Goal: Complete application form: Complete application form

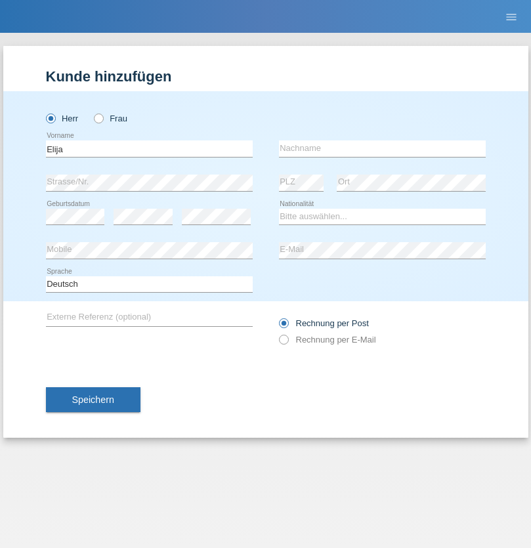
type input "Elija"
click at [382, 148] on input "text" at bounding box center [382, 148] width 207 height 16
type input "[PERSON_NAME]"
select select "CH"
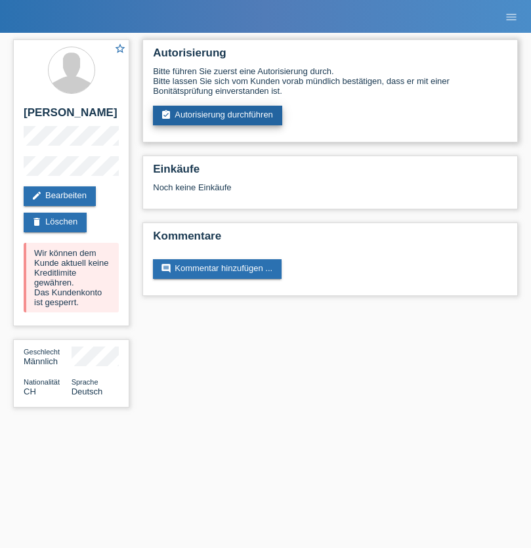
click at [218, 116] on link "assignment_turned_in Autorisierung durchführen" at bounding box center [217, 116] width 129 height 20
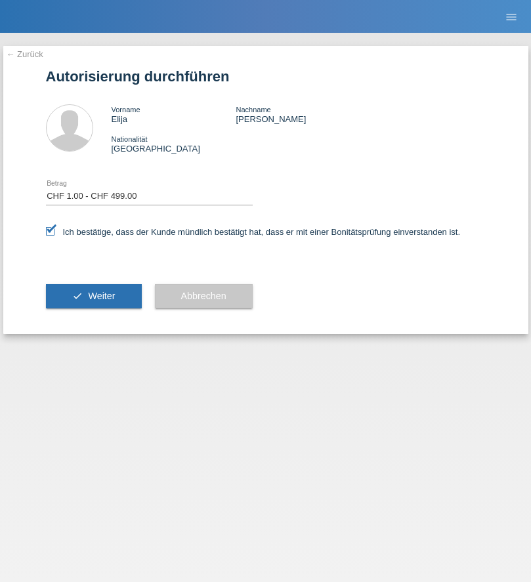
select select "1"
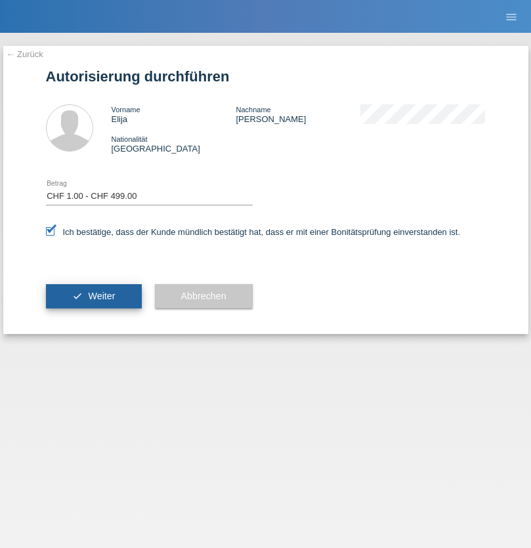
click at [93, 296] on span "Weiter" at bounding box center [101, 296] width 27 height 11
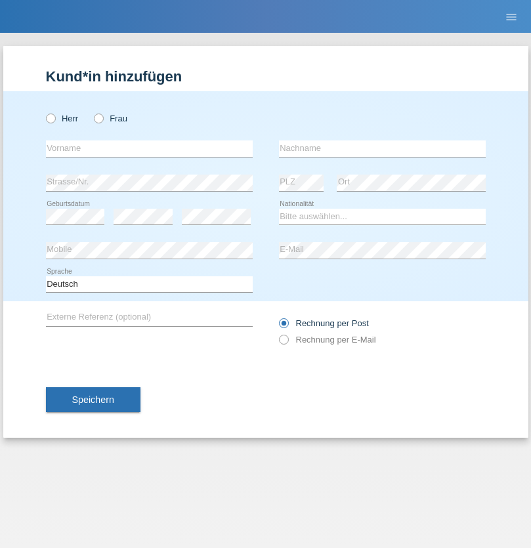
radio input "true"
click at [149, 148] on input "text" at bounding box center [149, 148] width 207 height 16
type input "naime"
click at [382, 148] on input "text" at bounding box center [382, 148] width 207 height 16
type input "llugiqi"
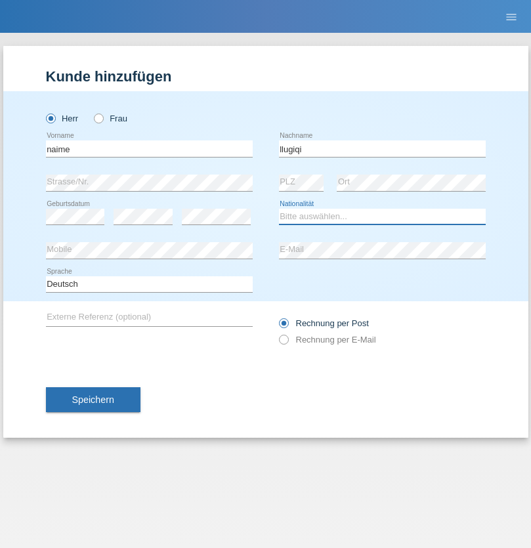
select select "CH"
radio input "true"
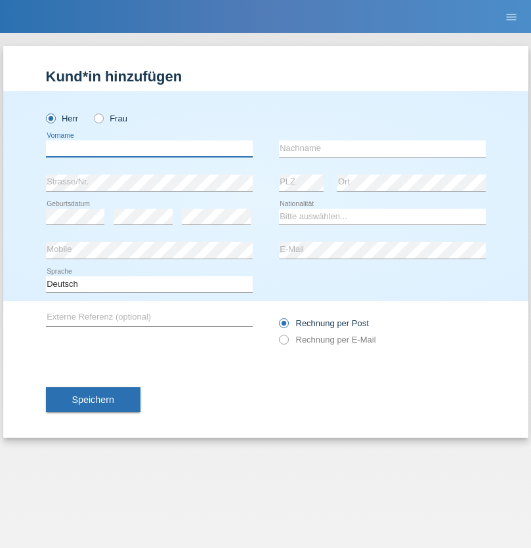
click at [149, 148] on input "text" at bounding box center [149, 148] width 207 height 16
type input "Shaban"
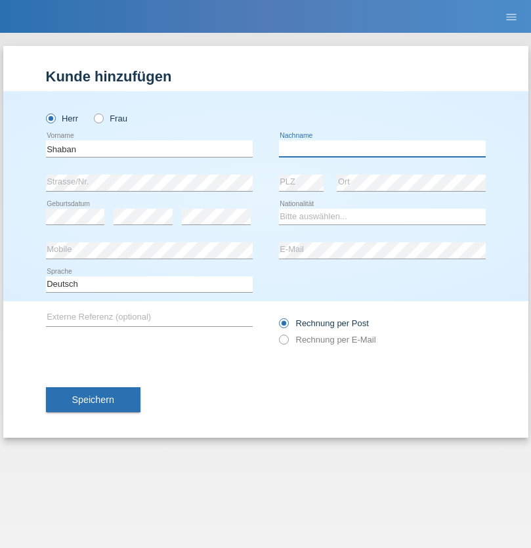
click at [382, 148] on input "text" at bounding box center [382, 148] width 207 height 16
type input "llugiqi"
select select "CH"
radio input "true"
click at [149, 148] on input "text" at bounding box center [149, 148] width 207 height 16
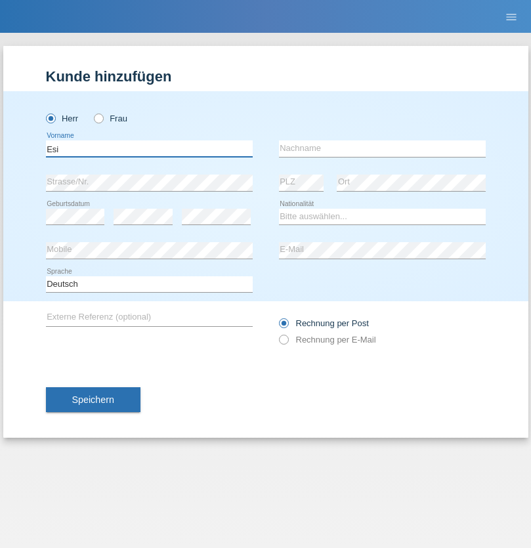
type input "Esi"
click at [382, 148] on input "text" at bounding box center [382, 148] width 207 height 16
type input "Adem"
select select "CH"
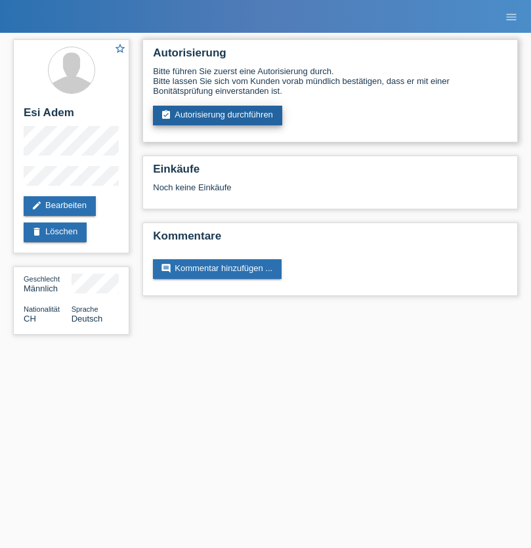
click at [218, 116] on link "assignment_turned_in Autorisierung durchführen" at bounding box center [217, 116] width 129 height 20
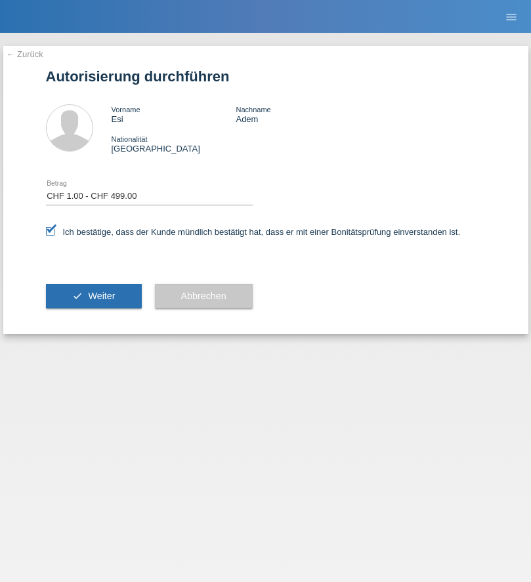
select select "1"
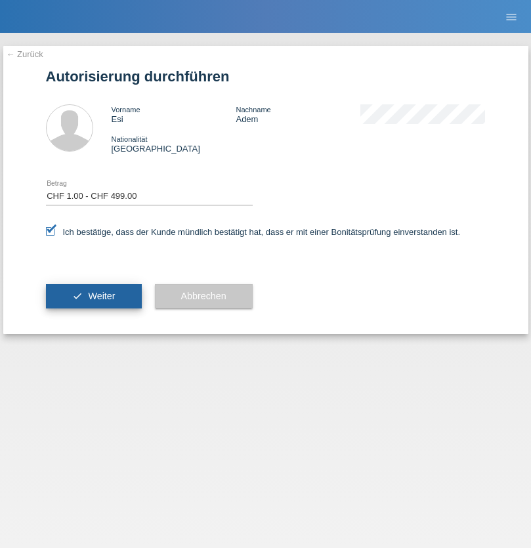
click at [93, 296] on span "Weiter" at bounding box center [101, 296] width 27 height 11
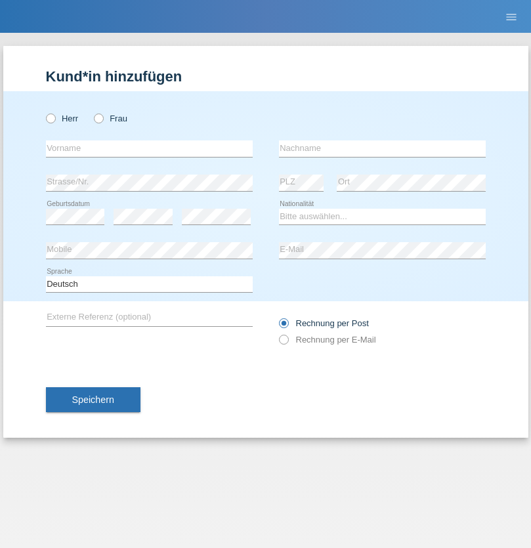
radio input "true"
click at [149, 148] on input "text" at bounding box center [149, 148] width 207 height 16
type input "[PERSON_NAME]"
click at [382, 148] on input "text" at bounding box center [382, 148] width 207 height 16
type input "Ademi"
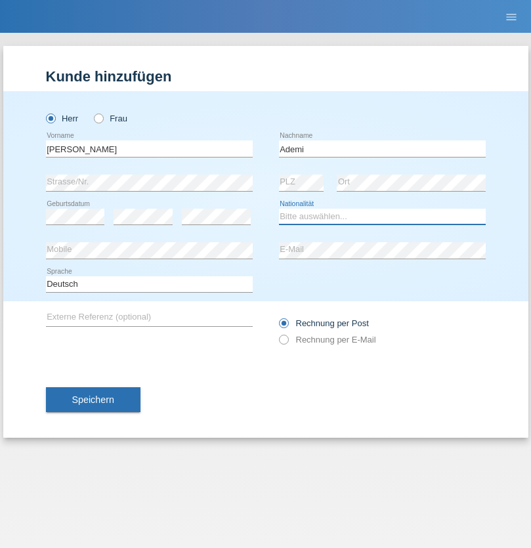
select select "CH"
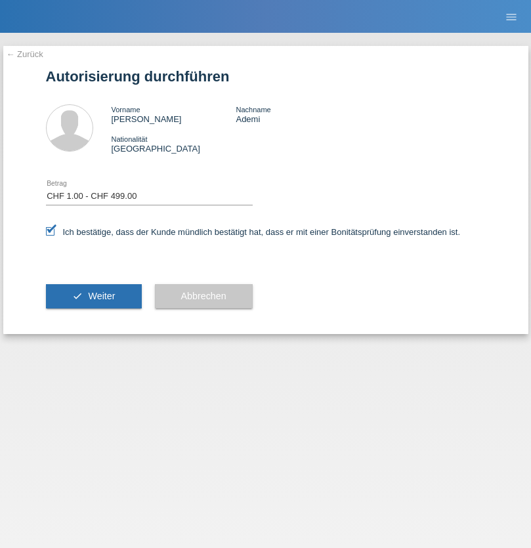
select select "1"
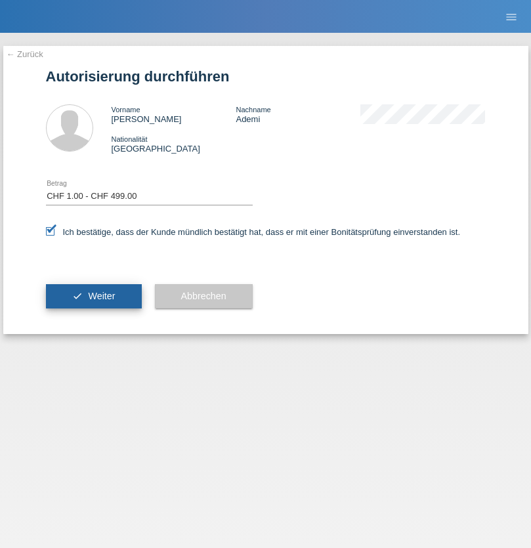
click at [93, 296] on span "Weiter" at bounding box center [101, 296] width 27 height 11
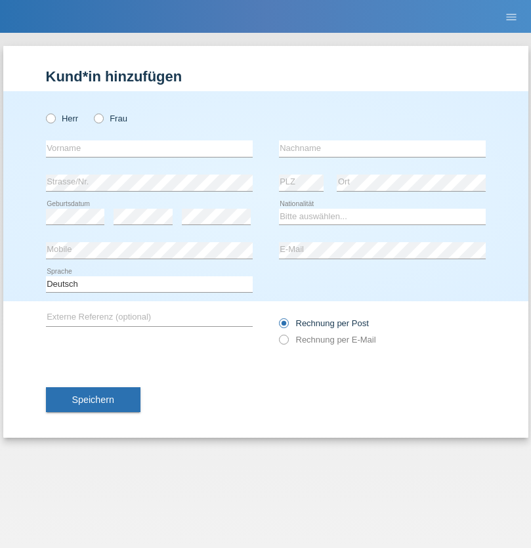
radio input "true"
click at [149, 148] on input "text" at bounding box center [149, 148] width 207 height 16
type input "Elija"
click at [382, 148] on input "text" at bounding box center [382, 148] width 207 height 16
type input "Stricker"
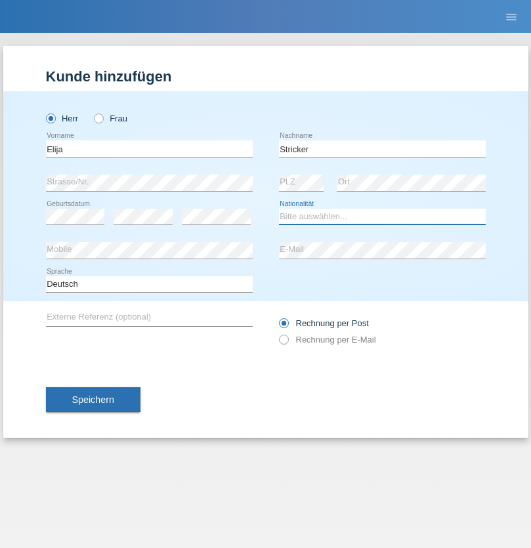
select select "CH"
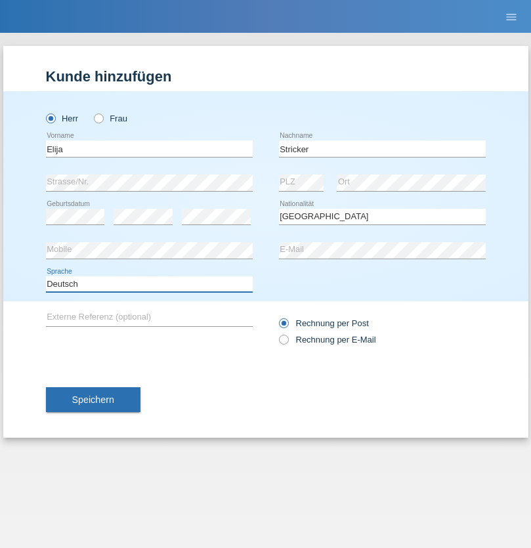
select select "en"
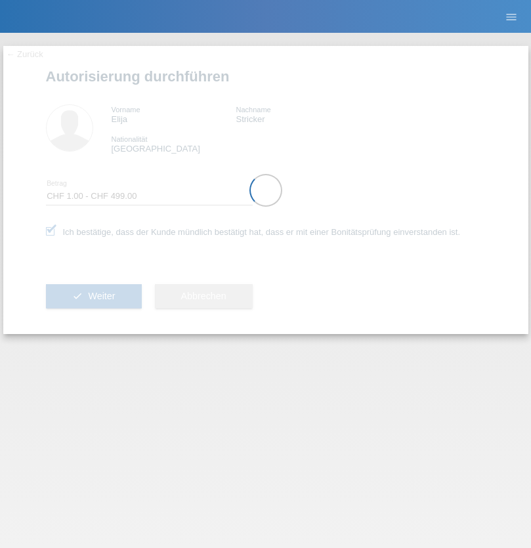
select select "1"
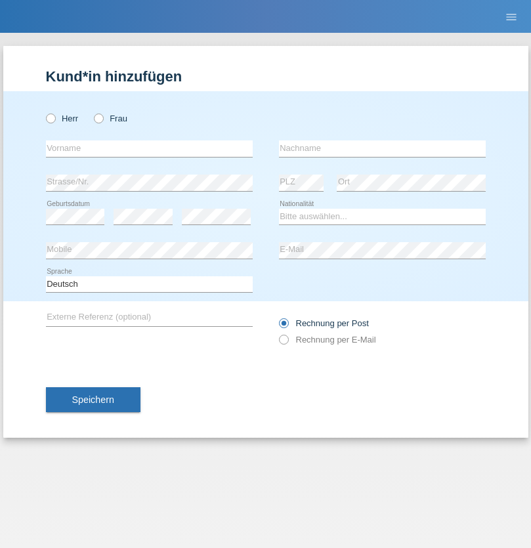
radio input "true"
click at [149, 148] on input "text" at bounding box center [149, 148] width 207 height 16
type input "[PERSON_NAME]"
click at [382, 148] on input "text" at bounding box center [382, 148] width 207 height 16
type input "Patera"
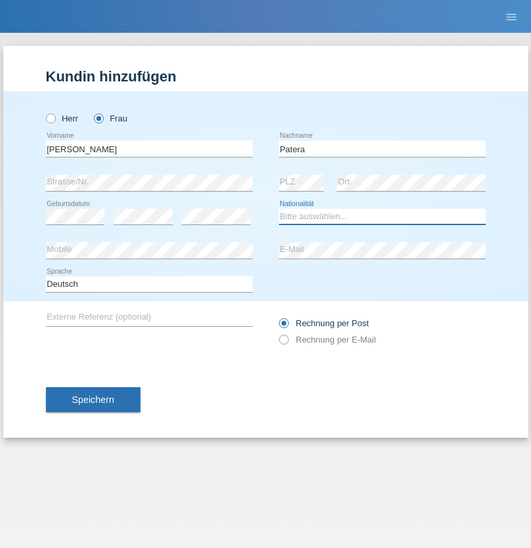
select select "CH"
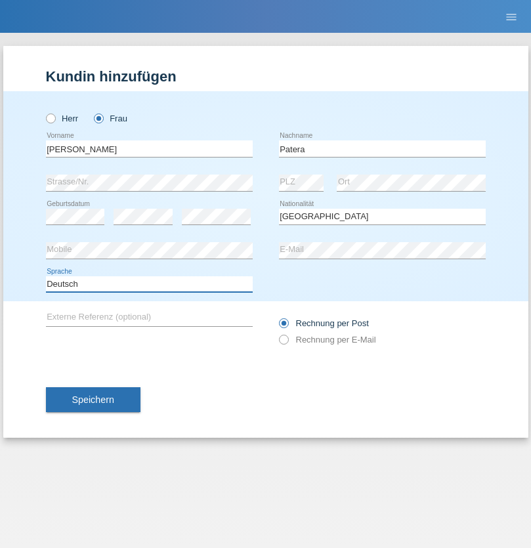
select select "en"
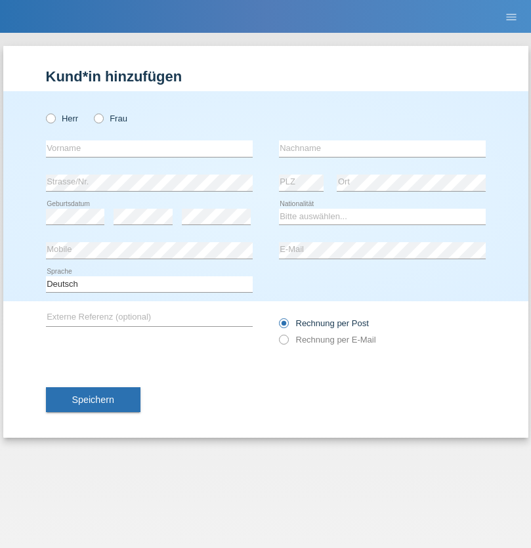
radio input "true"
click at [149, 148] on input "text" at bounding box center [149, 148] width 207 height 16
type input "Champing"
click at [382, 148] on input "text" at bounding box center [382, 148] width 207 height 16
type input "Malonga"
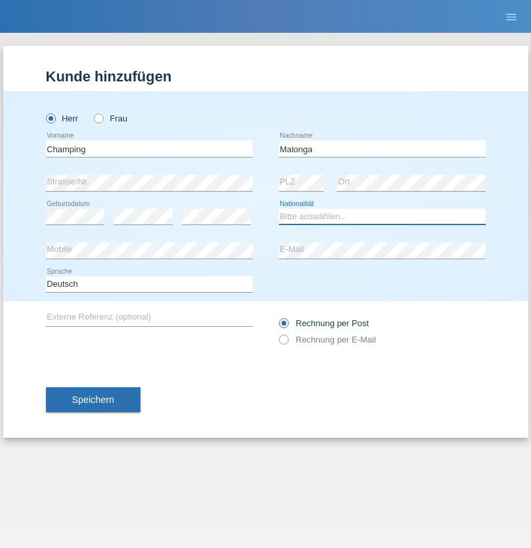
select select "CH"
radio input "true"
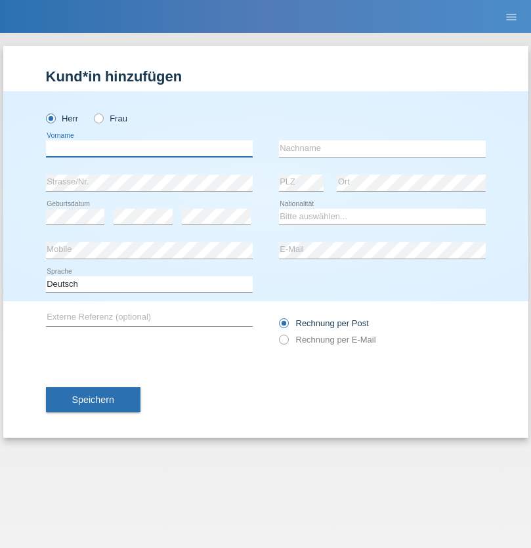
click at [149, 148] on input "text" at bounding box center [149, 148] width 207 height 16
type input "Djordjevic"
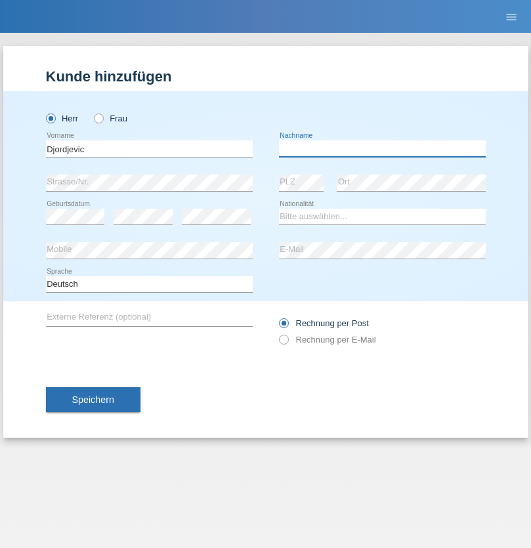
click at [382, 148] on input "text" at bounding box center [382, 148] width 207 height 16
type input "Radosav"
select select "RS"
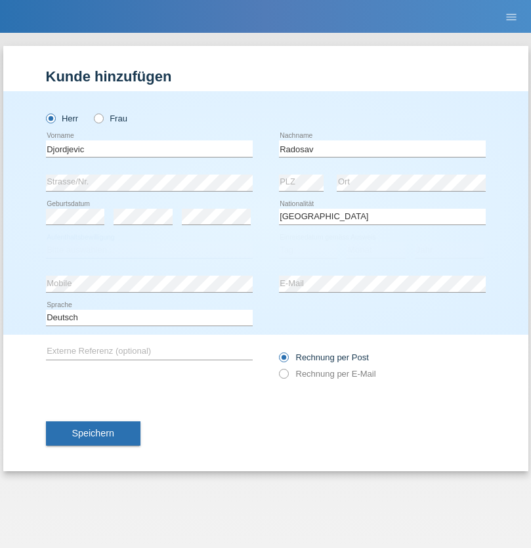
select select "C"
select select "10"
select select "03"
select select "1989"
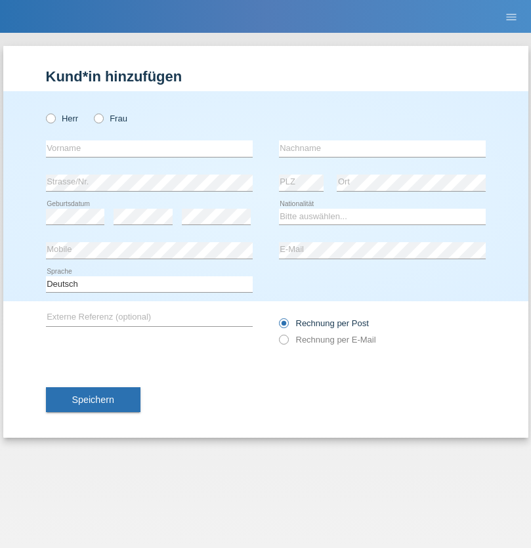
radio input "true"
click at [149, 148] on input "text" at bounding box center [149, 148] width 207 height 16
type input "[PERSON_NAME]"
click at [382, 148] on input "text" at bounding box center [382, 148] width 207 height 16
type input "Sakhi"
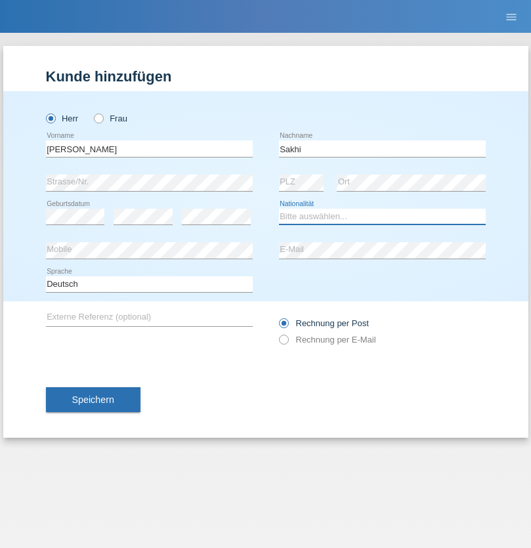
select select "IT"
select select "C"
select select "24"
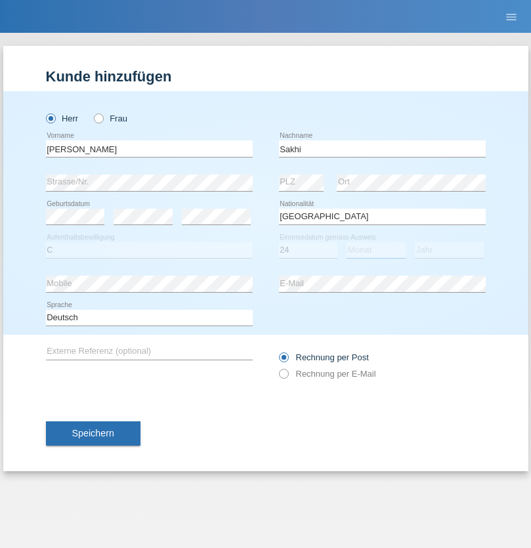
select select "10"
select select "2021"
